Goal: Find specific page/section: Find specific page/section

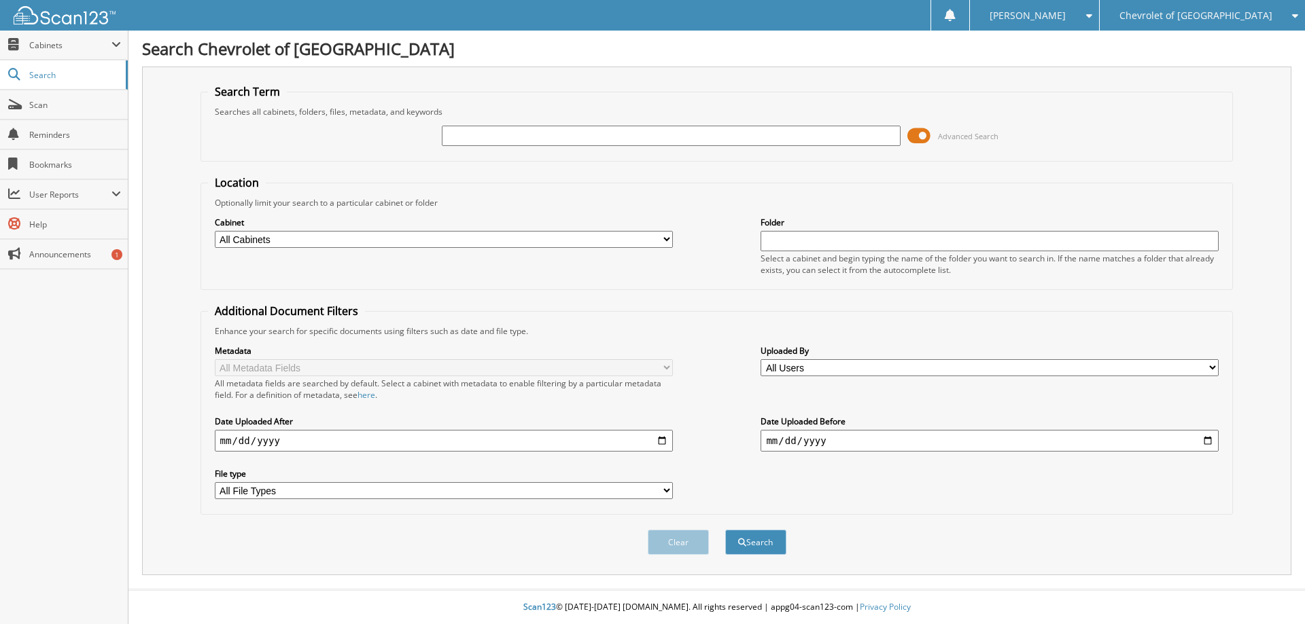
click at [484, 138] on input "text" at bounding box center [671, 136] width 458 height 20
type input "T251761A"
click at [725, 530] on button "Search" at bounding box center [755, 542] width 61 height 25
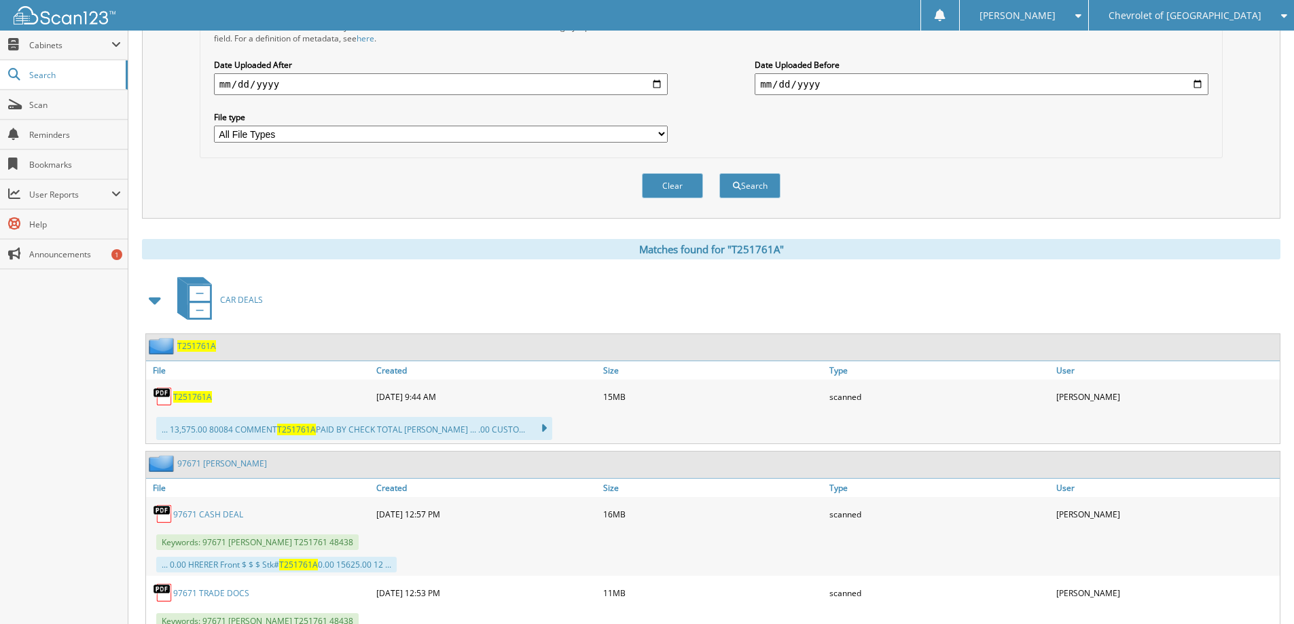
scroll to position [408, 0]
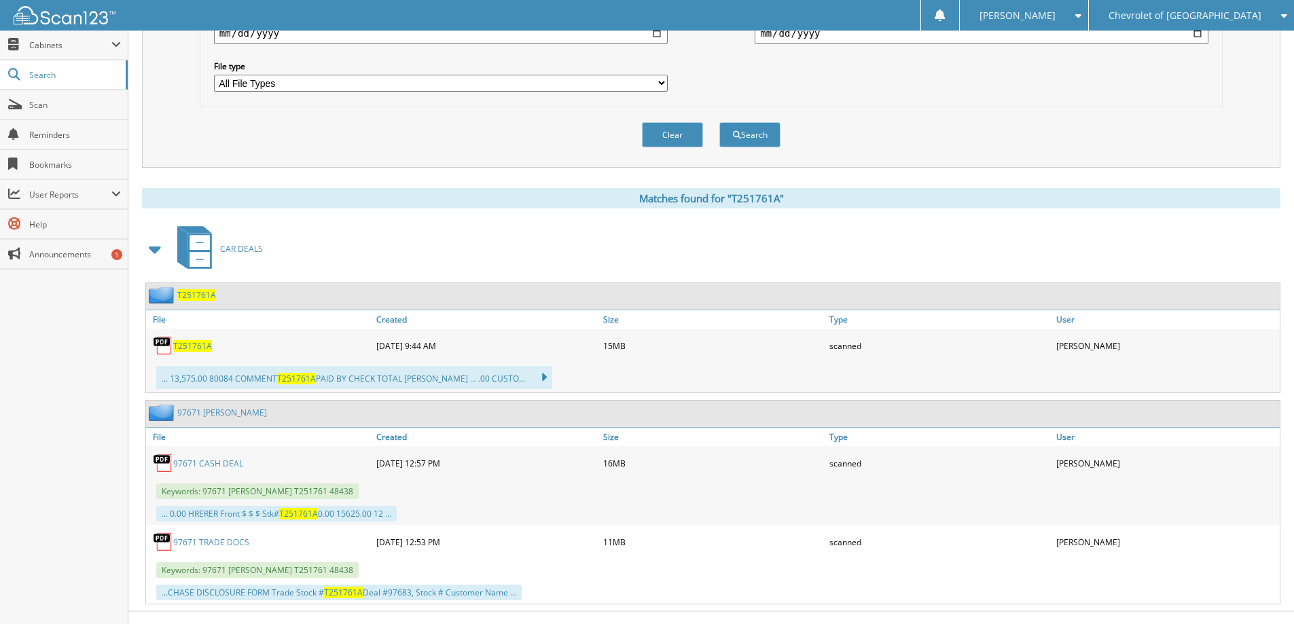
click at [195, 296] on span "T251761A" at bounding box center [196, 295] width 39 height 12
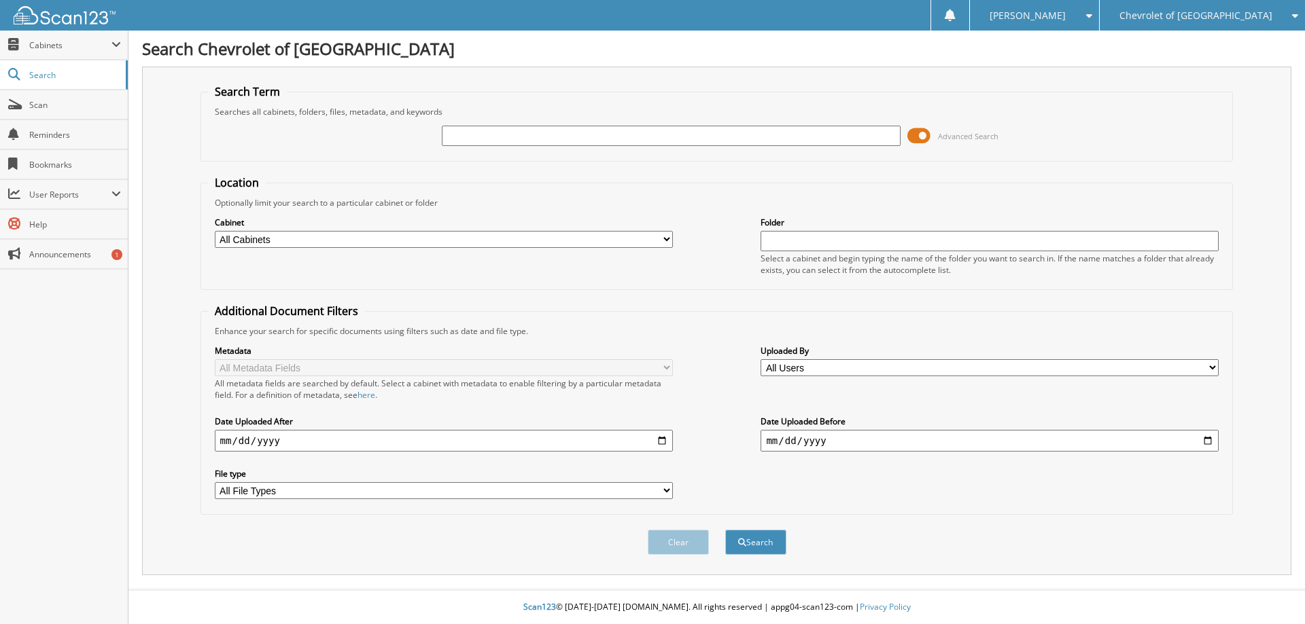
click at [461, 143] on input "text" at bounding box center [671, 136] width 458 height 20
type input "T251761A"
click at [725, 530] on button "Search" at bounding box center [755, 542] width 61 height 25
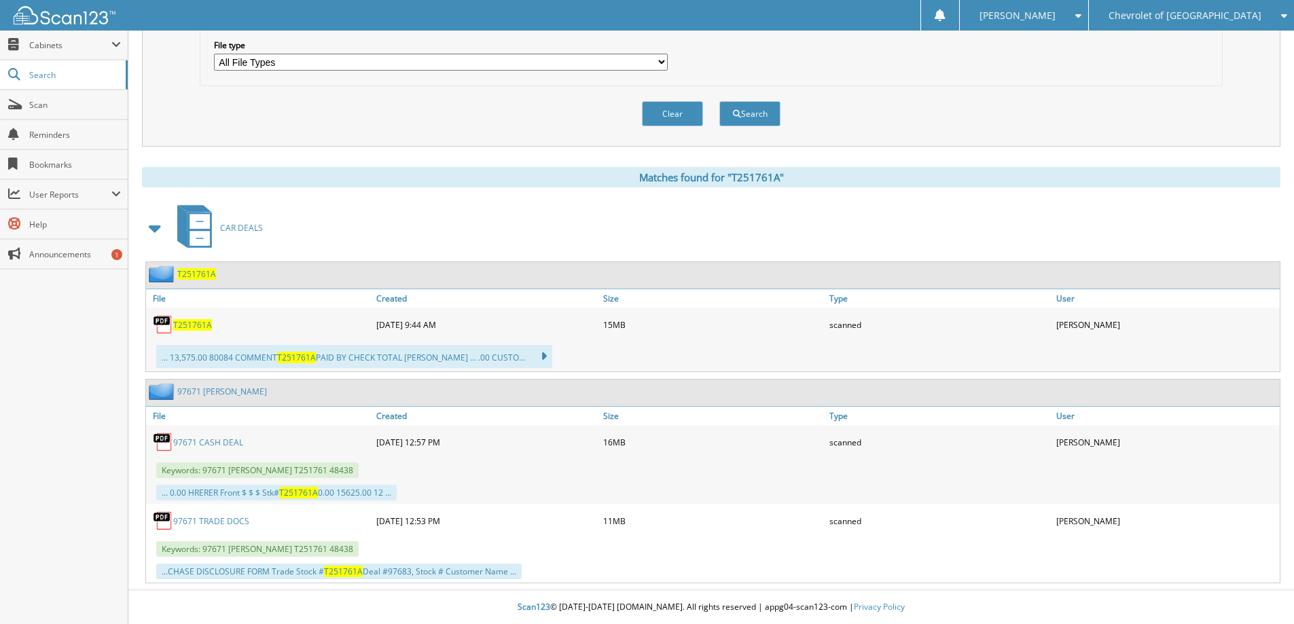
scroll to position [429, 0]
click at [163, 326] on img at bounding box center [163, 325] width 20 height 20
click at [162, 319] on img at bounding box center [163, 325] width 20 height 20
click at [190, 324] on span "T251761A" at bounding box center [192, 325] width 39 height 12
